Goal: Task Accomplishment & Management: Use online tool/utility

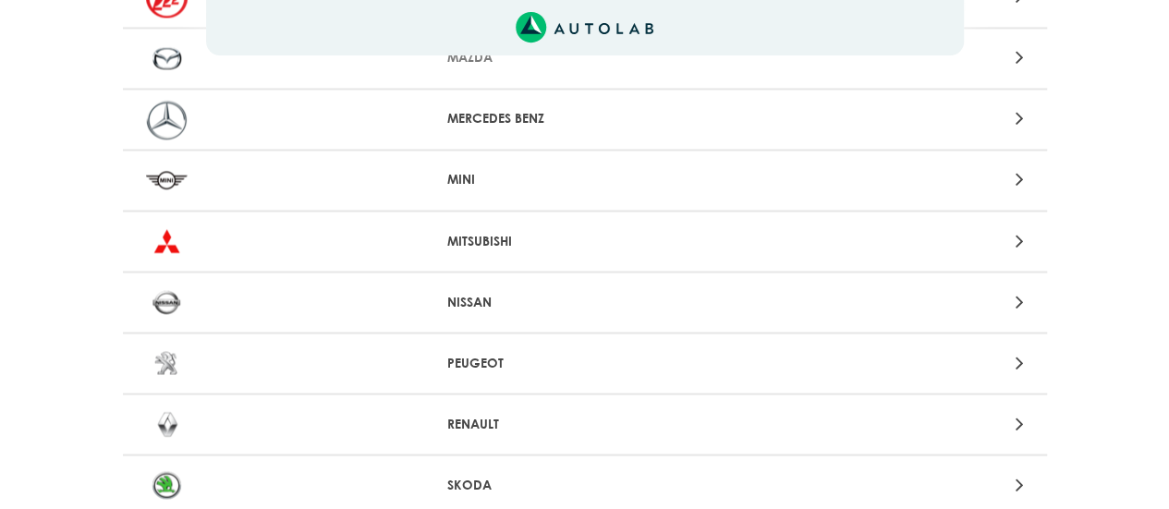
scroll to position [1564, 0]
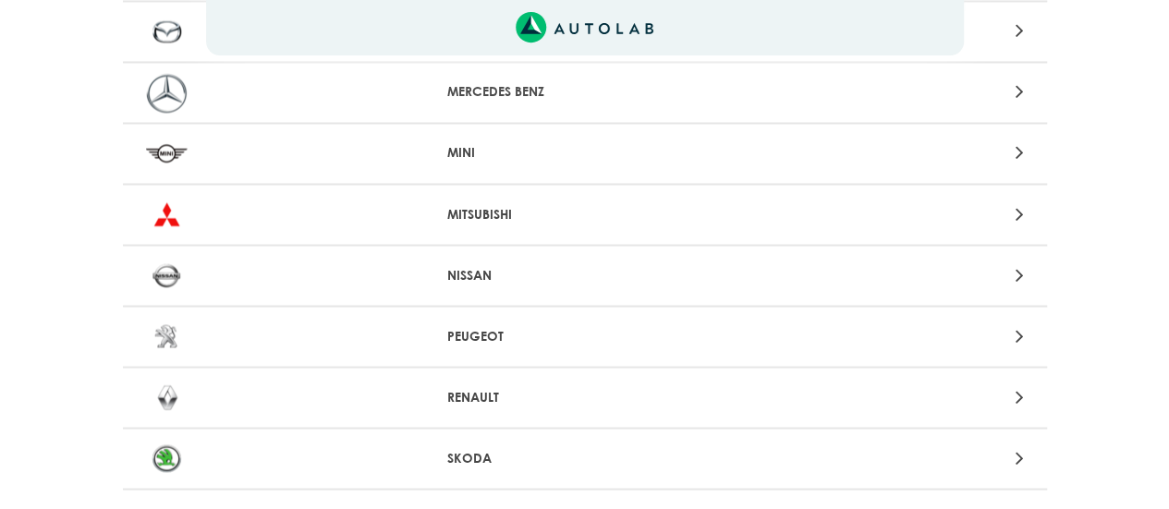
click at [481, 276] on p "NISSAN" at bounding box center [584, 274] width 274 height 19
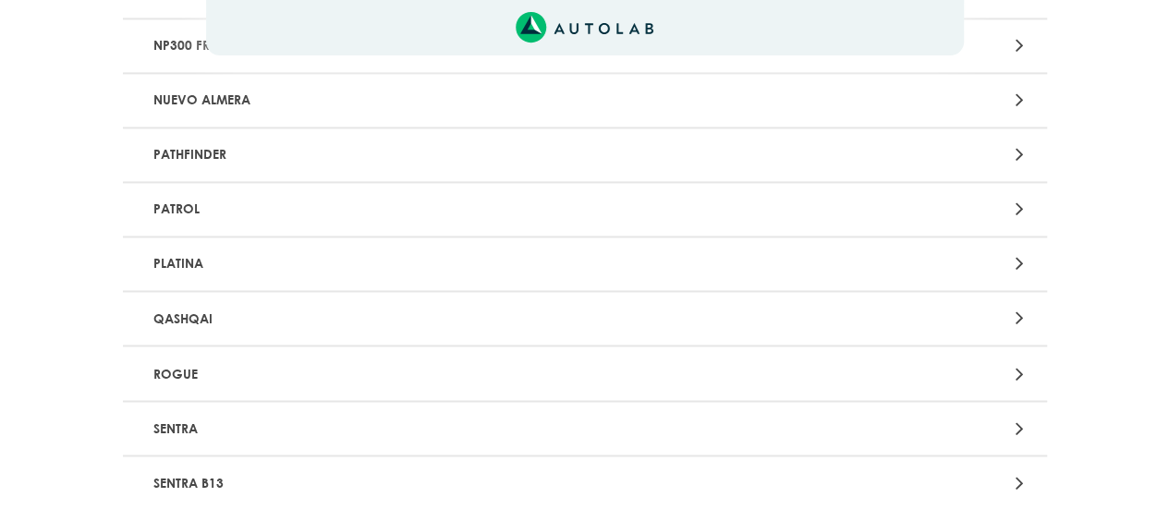
scroll to position [1427, 0]
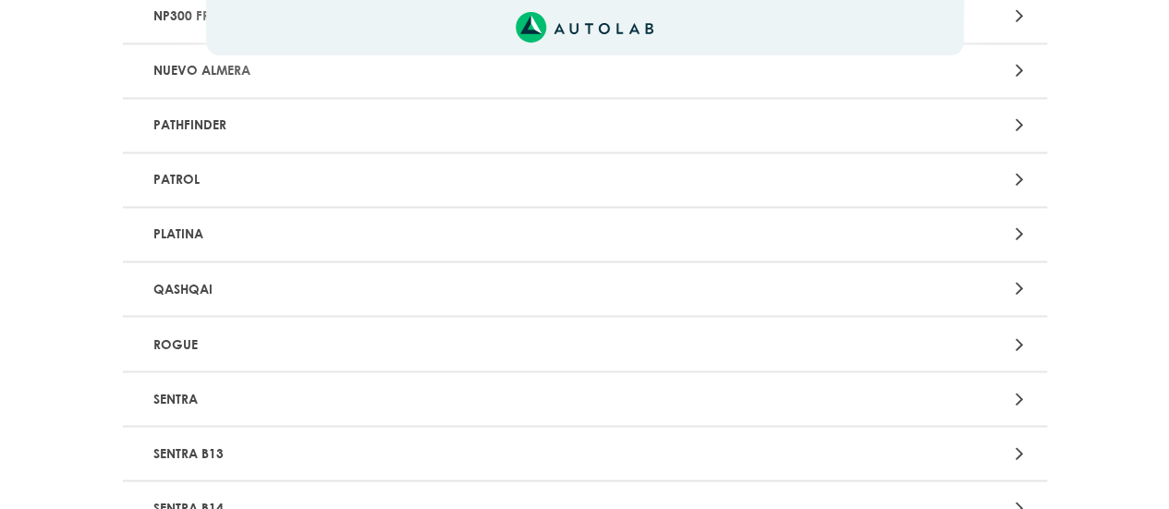
click at [726, 287] on div "QASHQAI" at bounding box center [433, 289] width 603 height 34
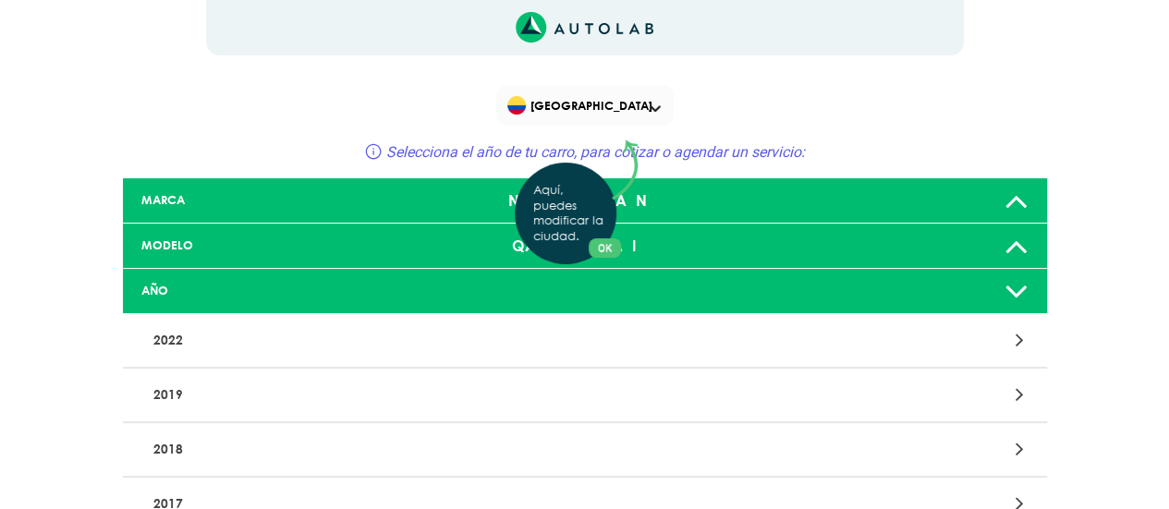
click at [449, 402] on div "Aquí, puedes modificar la ciudad. OK .aex,.bex{fill:none!important;stroke:#50c4…" at bounding box center [584, 254] width 1169 height 509
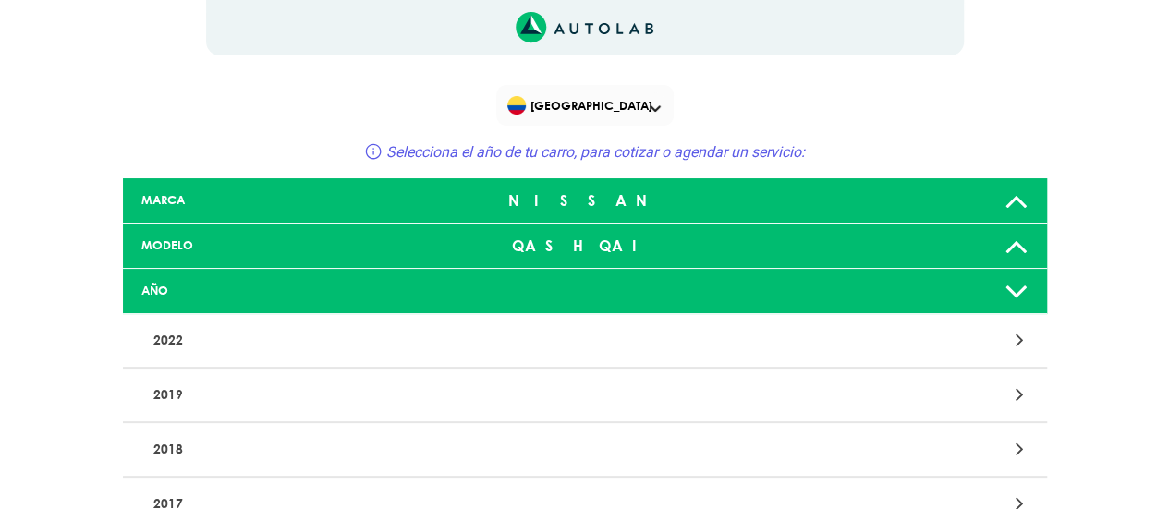
click at [170, 396] on p "2019" at bounding box center [434, 395] width 576 height 34
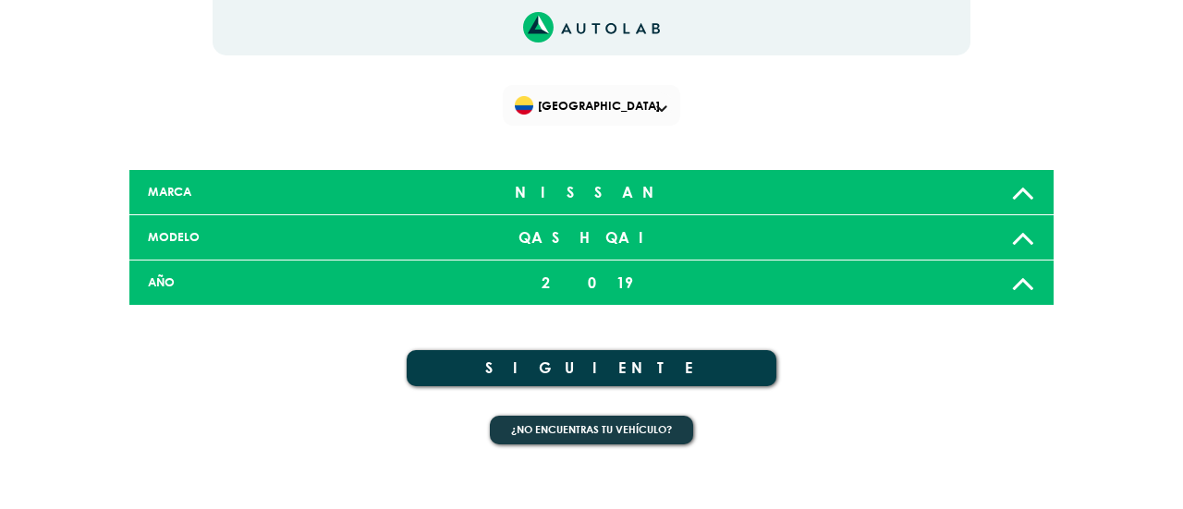
click at [690, 377] on button "SIGUIENTE" at bounding box center [592, 368] width 370 height 36
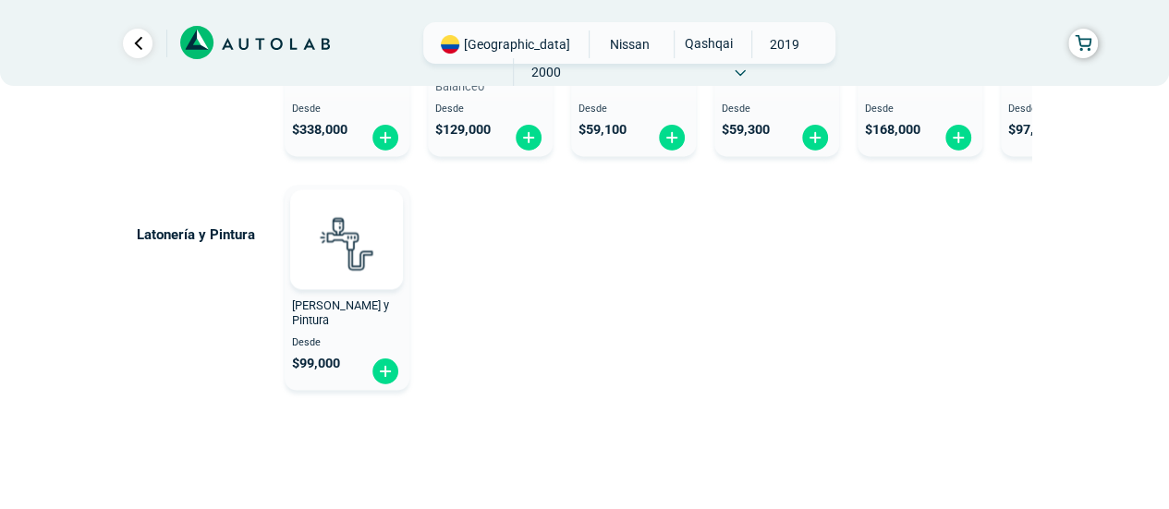
scroll to position [1309, 0]
